Goal: Complete application form: Complete application form

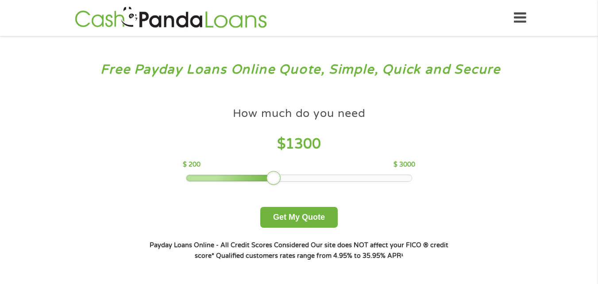
drag, startPoint x: 251, startPoint y: 177, endPoint x: 275, endPoint y: 177, distance: 24.8
click at [275, 177] on div at bounding box center [273, 178] width 14 height 14
drag, startPoint x: 274, startPoint y: 178, endPoint x: 247, endPoint y: 176, distance: 27.1
click at [247, 176] on div at bounding box center [250, 178] width 14 height 14
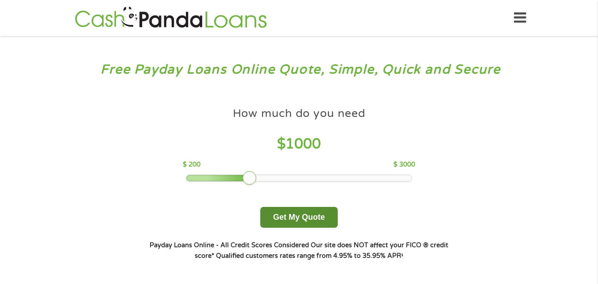
drag, startPoint x: 289, startPoint y: 212, endPoint x: 333, endPoint y: 215, distance: 43.9
click at [297, 212] on button "Get My Quote" at bounding box center [298, 217] width 77 height 21
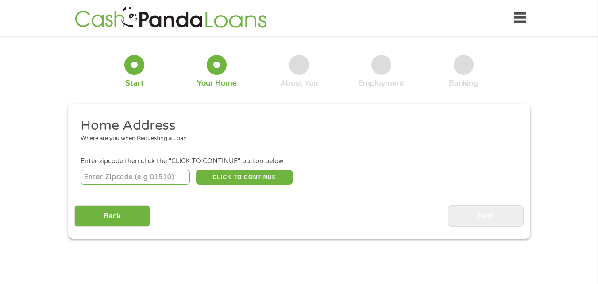
click at [128, 177] on input "number" at bounding box center [135, 177] width 109 height 15
type input "01906"
select select "Massachusetts"
click at [277, 176] on button "CLICK TO CONTINUE" at bounding box center [244, 177] width 96 height 15
type input "01906"
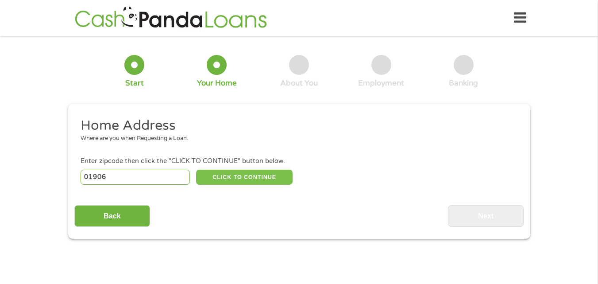
type input "Saugus"
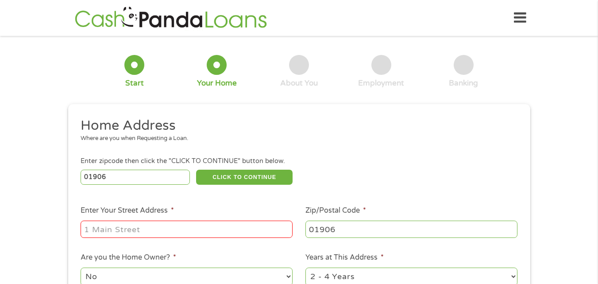
click at [104, 224] on input "Enter Your Street Address *" at bounding box center [187, 228] width 212 height 17
click at [157, 224] on input "2 Rice Street" at bounding box center [187, 228] width 212 height 17
type input "2 Rice Street, APT 115"
click at [507, 272] on select "1 Year or less 1 - 2 Years 2 - 4 Years Over 4 Years" at bounding box center [411, 276] width 212 height 18
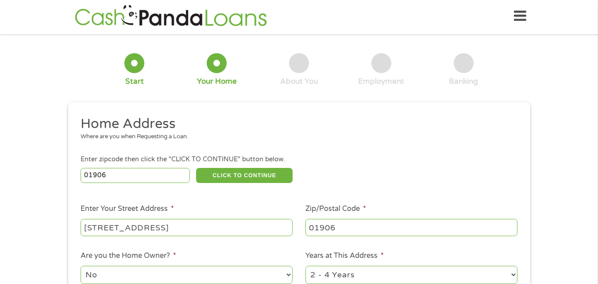
select select "60months"
click at [305, 266] on select "1 Year or less 1 - 2 Years 2 - 4 Years Over 4 Years" at bounding box center [411, 275] width 212 height 18
click at [515, 272] on select "1 Year or less 1 - 2 Years 2 - 4 Years Over 4 Years" at bounding box center [411, 275] width 212 height 18
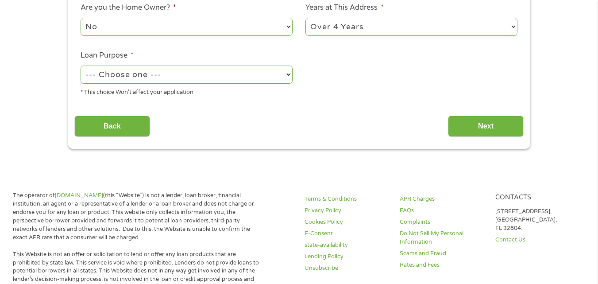
click at [512, 23] on select "1 Year or less 1 - 2 Years 2 - 4 Years Over 4 Years" at bounding box center [411, 27] width 212 height 18
click at [513, 23] on select "1 Year or less 1 - 2 Years 2 - 4 Years Over 4 Years" at bounding box center [411, 27] width 212 height 18
click at [291, 73] on select "--- Choose one --- Pay Bills Debt Consolidation Home Improvement Major Purchase…" at bounding box center [187, 75] width 212 height 18
select select "shorttermcash"
click at [81, 66] on select "--- Choose one --- Pay Bills Debt Consolidation Home Improvement Major Purchase…" at bounding box center [187, 75] width 212 height 18
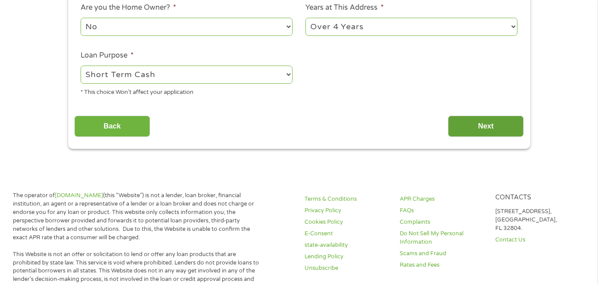
click at [504, 121] on input "Next" at bounding box center [486, 127] width 76 height 22
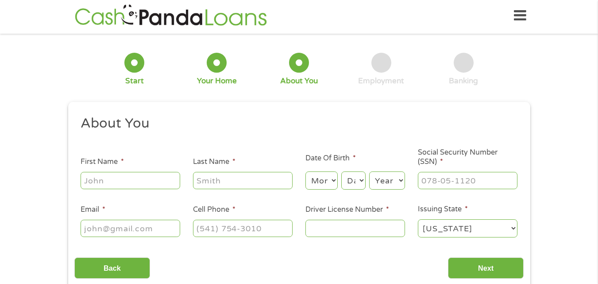
scroll to position [0, 0]
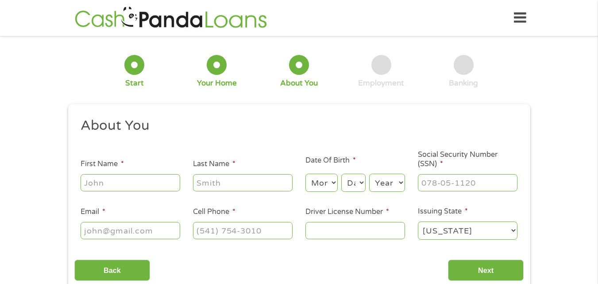
click at [125, 184] on input "First Name *" at bounding box center [131, 182] width 100 height 17
click at [151, 182] on input "First Name *" at bounding box center [131, 182] width 100 height 17
type input "Catherine"
type input "Benson"
type input "catherinebe1025@gmail.com"
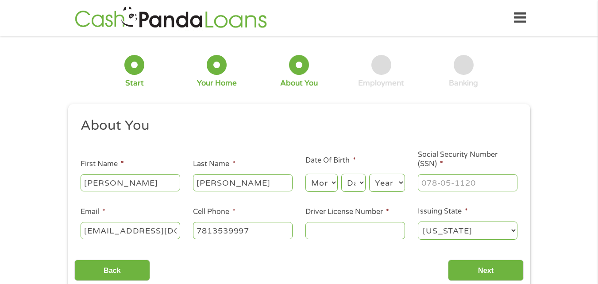
type input "(781) 353-9997"
click at [325, 179] on select "Month 1 2 3 4 5 6 7 8 9 10 11 12" at bounding box center [321, 183] width 32 height 18
select select "10"
click at [305, 174] on select "Month 1 2 3 4 5 6 7 8 9 10 11 12" at bounding box center [321, 183] width 32 height 18
click at [360, 175] on select "Day 1 2 3 4 5 6 7 8 9 10 11 12 13 14 15 16 17 18 19 20 21 22 23 24 25 26 27 28 …" at bounding box center [353, 183] width 24 height 18
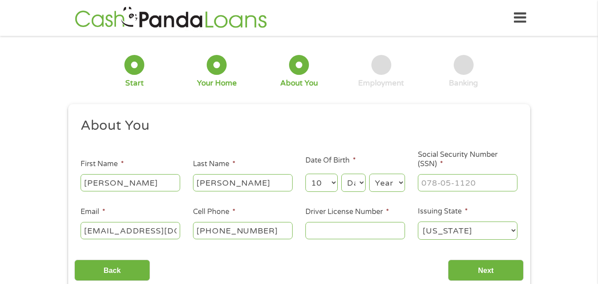
select select "13"
click at [341, 174] on select "Day 1 2 3 4 5 6 7 8 9 10 11 12 13 14 15 16 17 18 19 20 21 22 23 24 25 26 27 28 …" at bounding box center [353, 183] width 24 height 18
click at [396, 183] on select "Year 2007 2006 2005 2004 2003 2002 2001 2000 1999 1998 1997 1996 1995 1994 1993…" at bounding box center [387, 183] width 36 height 18
select select "1955"
click at [369, 174] on select "Year 2007 2006 2005 2004 2003 2002 2001 2000 1999 1998 1997 1996 1995 1994 1993…" at bounding box center [387, 183] width 36 height 18
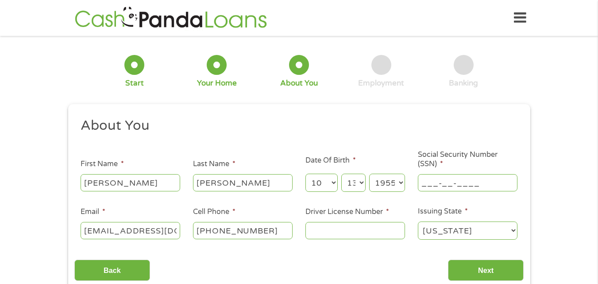
click at [465, 174] on input "___-__-____" at bounding box center [468, 182] width 100 height 17
type input "012-46-3685"
click at [341, 232] on input "Driver License Number *" at bounding box center [355, 230] width 100 height 17
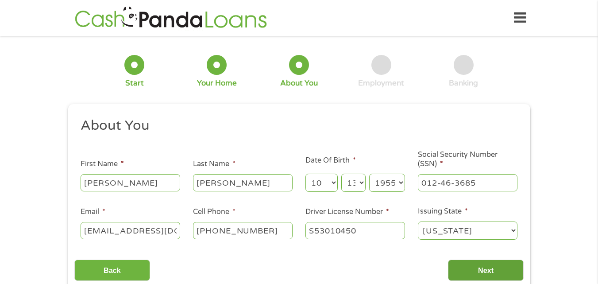
type input "S53010450"
click at [514, 270] on input "Next" at bounding box center [486, 270] width 76 height 22
click at [513, 271] on input "Next" at bounding box center [486, 270] width 76 height 22
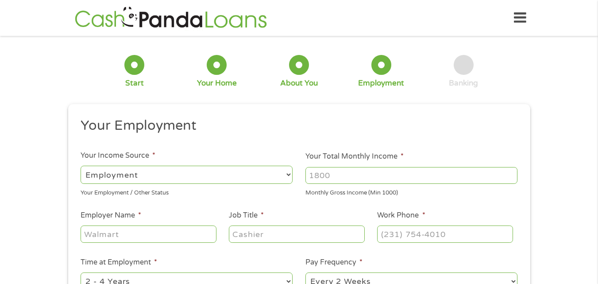
scroll to position [4, 4]
click at [287, 175] on select "--- Choose one --- Employment Self Employed Benefits" at bounding box center [187, 175] width 212 height 18
select select "benefits"
click at [81, 166] on select "--- Choose one --- Employment Self Employed Benefits" at bounding box center [187, 175] width 212 height 18
type input "Other"
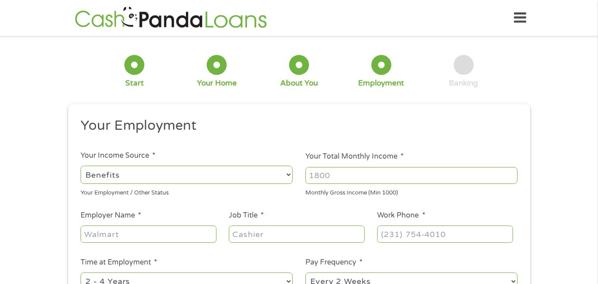
type input "(781) 353-9997"
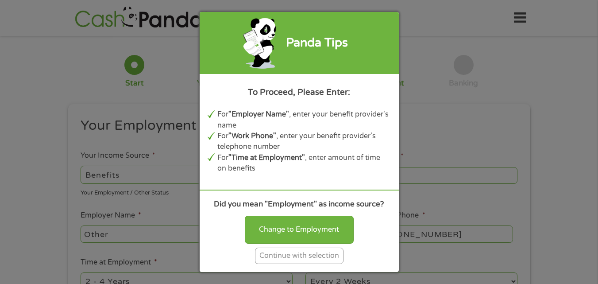
click at [312, 229] on div "Change to Employment" at bounding box center [299, 229] width 109 height 27
select select "fullTime"
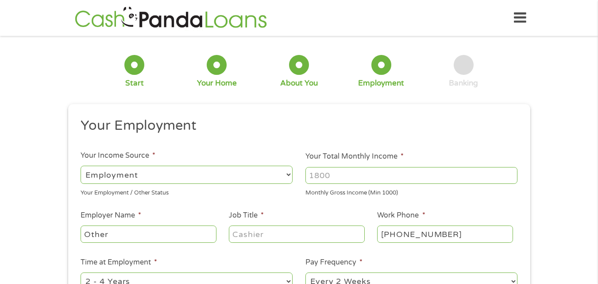
drag, startPoint x: 345, startPoint y: 174, endPoint x: 308, endPoint y: 180, distance: 37.1
click at [308, 180] on input "Your Total Monthly Income *" at bounding box center [411, 175] width 212 height 17
click at [332, 175] on input "Your Total Monthly Income *" at bounding box center [411, 175] width 212 height 17
type input "1901"
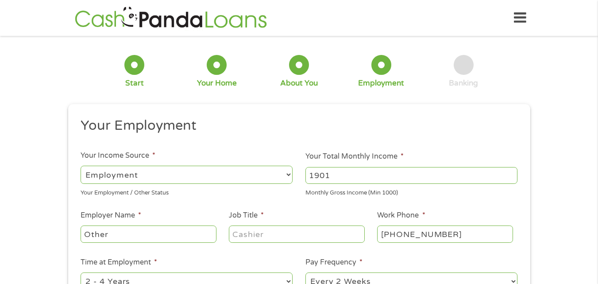
drag, startPoint x: 80, startPoint y: 233, endPoint x: 92, endPoint y: 233, distance: 11.5
click at [81, 233] on li "Employer Name * Other" at bounding box center [148, 227] width 148 height 34
click at [94, 234] on input "Other" at bounding box center [148, 233] width 135 height 17
type input "Other"
drag, startPoint x: 274, startPoint y: 232, endPoint x: 235, endPoint y: 237, distance: 39.3
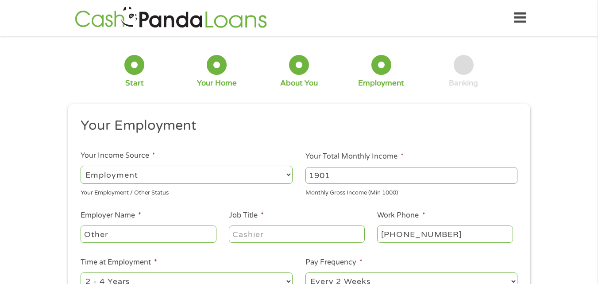
click at [235, 237] on input "Job Title *" at bounding box center [296, 233] width 135 height 17
click at [229, 243] on div at bounding box center [296, 234] width 135 height 20
click at [272, 233] on input "Job Title *" at bounding box center [296, 233] width 135 height 17
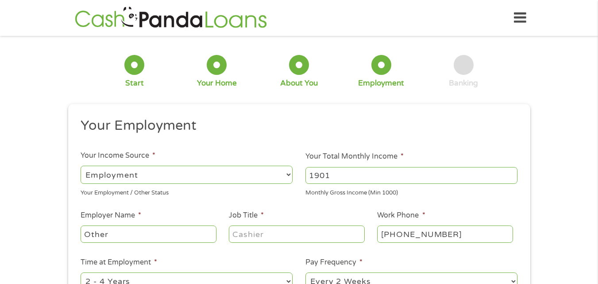
drag, startPoint x: 241, startPoint y: 234, endPoint x: 253, endPoint y: 231, distance: 12.7
click at [250, 233] on input "Job Title *" at bounding box center [296, 233] width 135 height 17
click at [254, 231] on input "Job Title *" at bounding box center [296, 233] width 135 height 17
type input "t"
click at [275, 237] on input "Technical support" at bounding box center [296, 233] width 135 height 17
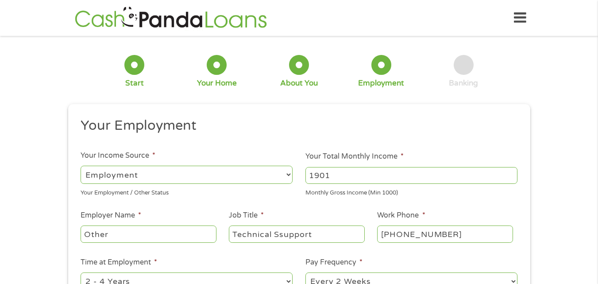
click at [285, 237] on input "Technical Ssupport" at bounding box center [296, 233] width 135 height 17
drag, startPoint x: 335, startPoint y: 232, endPoint x: 334, endPoint y: 240, distance: 7.6
click at [334, 240] on input "Technical Support" at bounding box center [296, 233] width 135 height 17
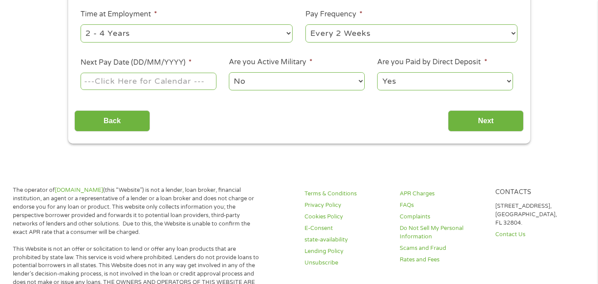
type input "Technical Support Analyst"
click at [240, 31] on select "--- Choose one --- 1 Year or less 1 - 2 Years 2 - 4 Years Over 4 Years" at bounding box center [187, 33] width 212 height 18
select select "60months"
click at [81, 24] on select "--- Choose one --- 1 Year or less 1 - 2 Years 2 - 4 Years Over 4 Years" at bounding box center [187, 33] width 212 height 18
click at [396, 32] on select "--- Choose one --- Every 2 Weeks Every Week Monthly Semi-Monthly" at bounding box center [411, 33] width 212 height 18
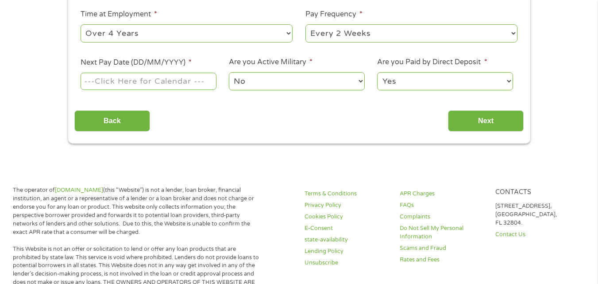
select select "monthly"
click at [305, 24] on select "--- Choose one --- Every 2 Weeks Every Week Monthly Semi-Monthly" at bounding box center [411, 33] width 212 height 18
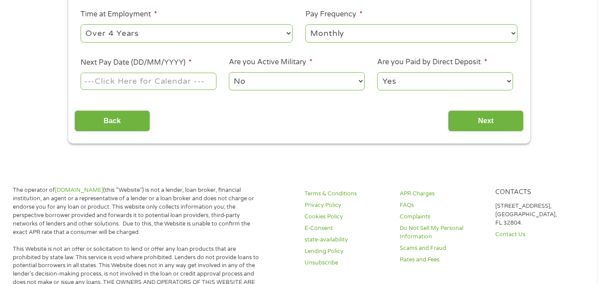
click at [164, 78] on input "Next Pay Date (DD/MM/YYYY) *" at bounding box center [148, 81] width 135 height 17
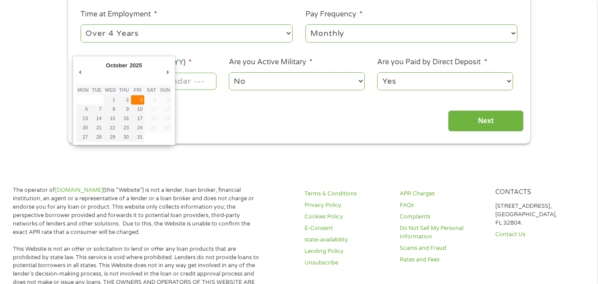
type input "03/10/2025"
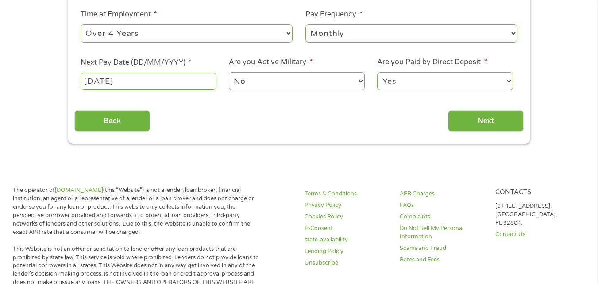
click at [174, 63] on label "Next Pay Date (DD/MM/YYYY) *" at bounding box center [136, 62] width 111 height 9
click at [174, 73] on input "03/10/2025" at bounding box center [148, 81] width 135 height 17
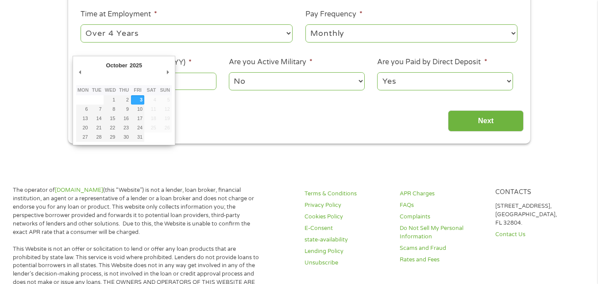
click at [118, 61] on div "October January February March April May June July August September October Nov…" at bounding box center [117, 65] width 24 height 12
click at [118, 67] on select "January February March April May June July August September October November De…" at bounding box center [134, 67] width 58 height 10
click at [105, 62] on select "January February March April May June July August September October November De…" at bounding box center [134, 67] width 58 height 10
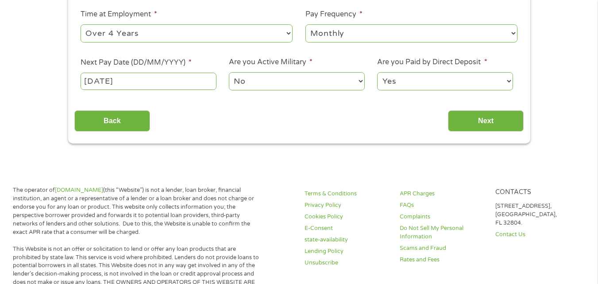
drag, startPoint x: 138, startPoint y: 97, endPoint x: 156, endPoint y: 100, distance: 17.8
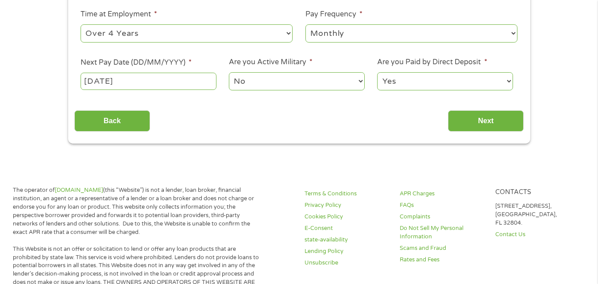
drag, startPoint x: 111, startPoint y: 78, endPoint x: 50, endPoint y: 77, distance: 60.7
click at [177, 74] on input "03/10/2025" at bounding box center [148, 81] width 135 height 17
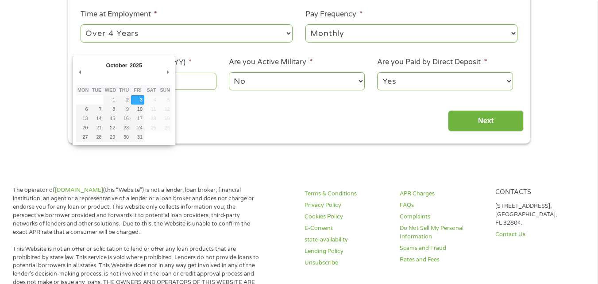
click at [279, 81] on select "No Yes" at bounding box center [296, 81] width 135 height 18
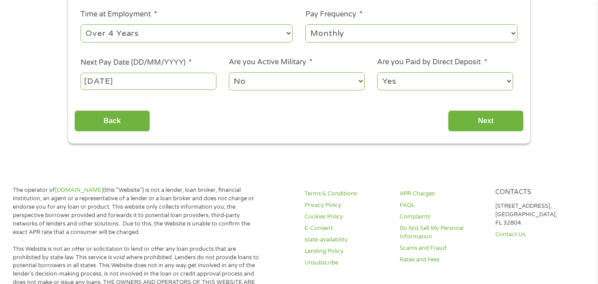
click at [302, 79] on select "No Yes" at bounding box center [296, 81] width 135 height 18
click at [495, 121] on input "Next" at bounding box center [486, 121] width 76 height 22
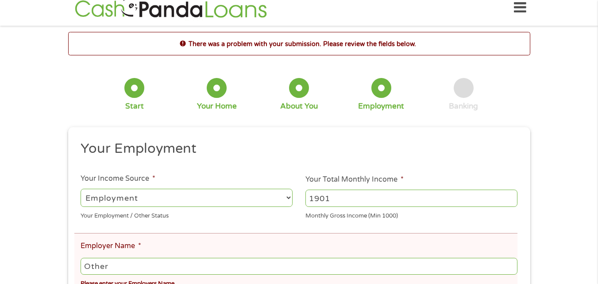
scroll to position [4, 4]
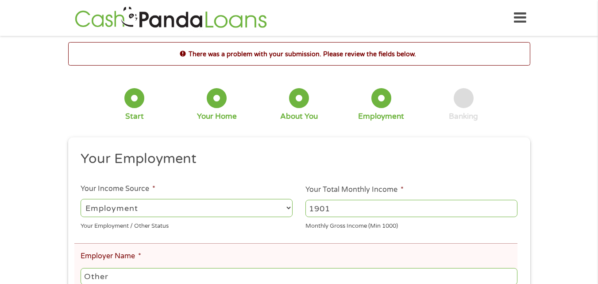
click at [289, 208] on select "--- Choose one --- Employment Self Employed Benefits" at bounding box center [187, 208] width 212 height 18
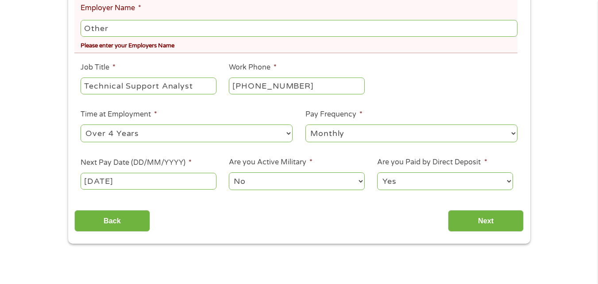
scroll to position [0, 0]
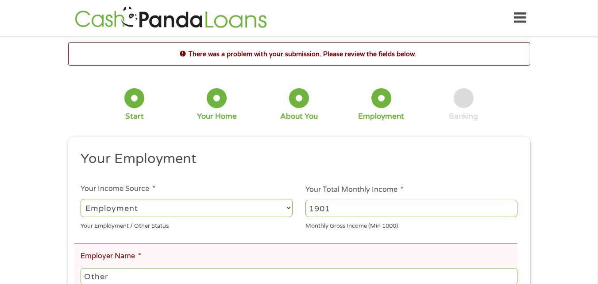
click at [131, 271] on input "Other" at bounding box center [299, 276] width 436 height 17
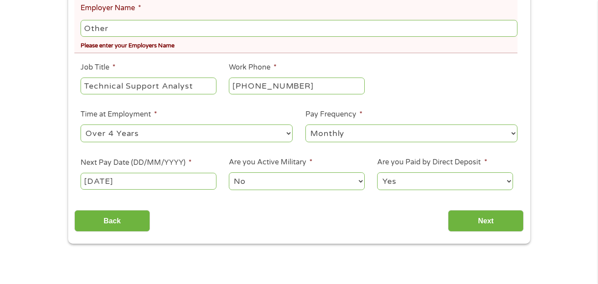
drag, startPoint x: 116, startPoint y: 25, endPoint x: 69, endPoint y: 26, distance: 46.9
click at [69, 26] on div "This field is hidden when viewing the form gclid EAIaIQobChMInoHBirPyjwMVyklHAR…" at bounding box center [299, 66] width 462 height 354
click at [0, 8] on div "There was a problem with your submission. Please review the fields below. 1 Sta…" at bounding box center [299, 18] width 598 height 449
click at [140, 22] on input "Other" at bounding box center [299, 28] width 436 height 17
drag, startPoint x: 139, startPoint y: 22, endPoint x: 79, endPoint y: 30, distance: 61.2
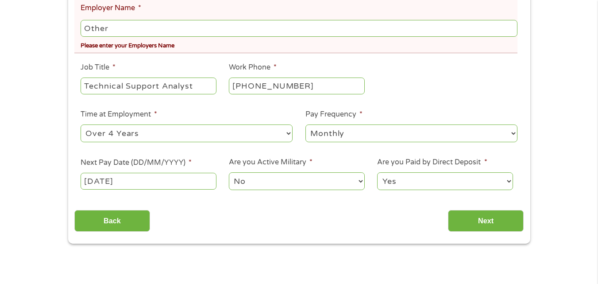
click at [80, 30] on li "Employer Name * Other Please enter your Employers Name" at bounding box center [295, 24] width 443 height 58
click at [168, 24] on input "GILLETTE" at bounding box center [299, 28] width 436 height 17
click at [150, 31] on input "GILLETTE" at bounding box center [299, 28] width 436 height 17
click at [128, 27] on input "GILLETTE" at bounding box center [299, 28] width 436 height 17
click at [127, 27] on input "GILLETTE" at bounding box center [299, 28] width 436 height 17
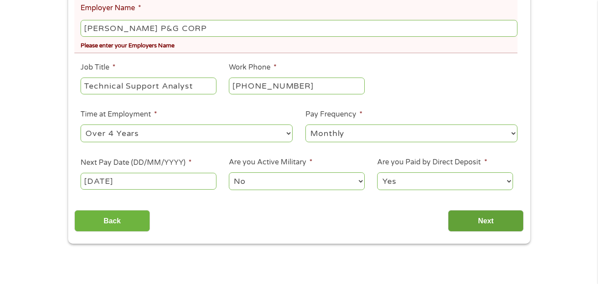
type input "GILLETTE P&G CORP"
click at [489, 213] on input "Next" at bounding box center [486, 221] width 76 height 22
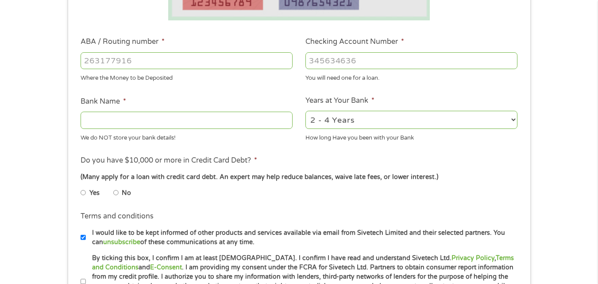
click at [161, 120] on input "Bank Name *" at bounding box center [187, 120] width 212 height 17
click at [149, 60] on input "ABA / Routing number *" at bounding box center [187, 60] width 212 height 17
type input "124303162"
type input "GOBANK A DIVISION OF GREEN DOT BANK"
type input "124303162"
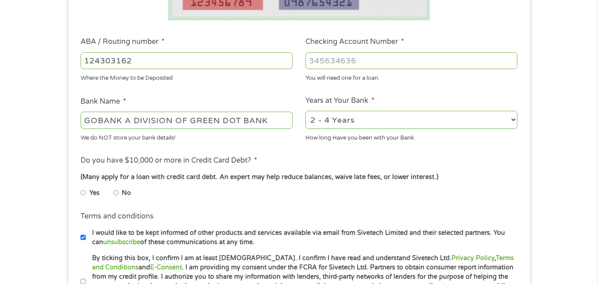
drag, startPoint x: 311, startPoint y: 59, endPoint x: 368, endPoint y: 51, distance: 58.2
click at [368, 51] on div at bounding box center [411, 60] width 212 height 20
click at [368, 56] on input "Checking Account Number *" at bounding box center [411, 60] width 212 height 17
drag, startPoint x: 366, startPoint y: 56, endPoint x: 355, endPoint y: 49, distance: 13.7
click at [317, 65] on input "Checking Account Number *" at bounding box center [411, 60] width 212 height 17
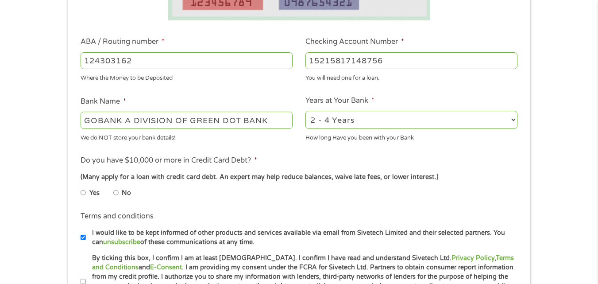
type input "15215817148756"
click at [119, 193] on li "No" at bounding box center [129, 192] width 32 height 17
click at [116, 190] on input "No" at bounding box center [115, 192] width 5 height 14
radio input "true"
click at [84, 279] on input "By ticking this box, I confirm I am at least 18 years old. I confirm I have rea…" at bounding box center [83, 281] width 5 height 14
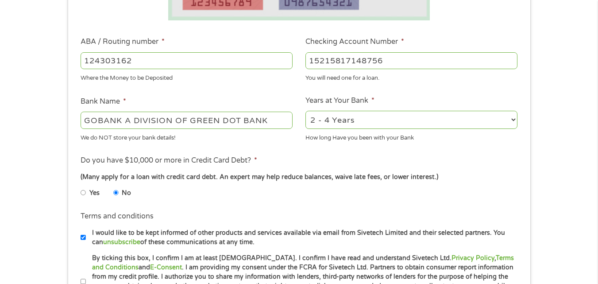
checkbox input "true"
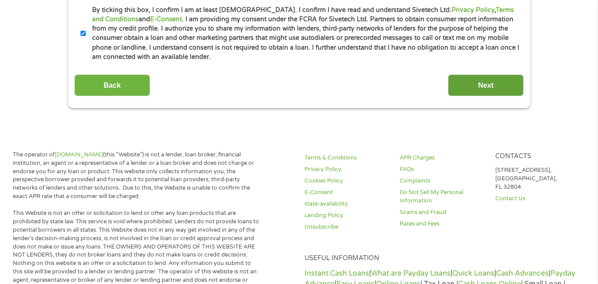
click at [471, 86] on input "Next" at bounding box center [486, 85] width 76 height 22
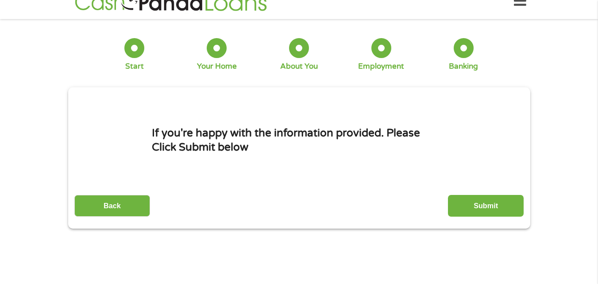
scroll to position [0, 0]
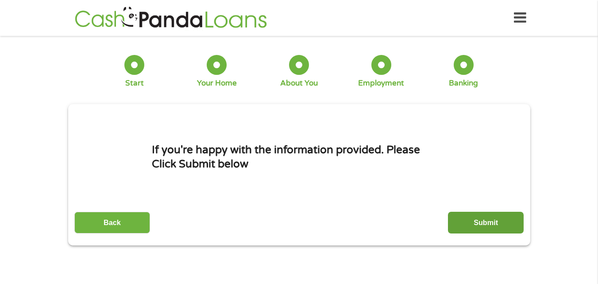
click at [498, 217] on input "Submit" at bounding box center [486, 223] width 76 height 22
